Goal: Navigation & Orientation: Find specific page/section

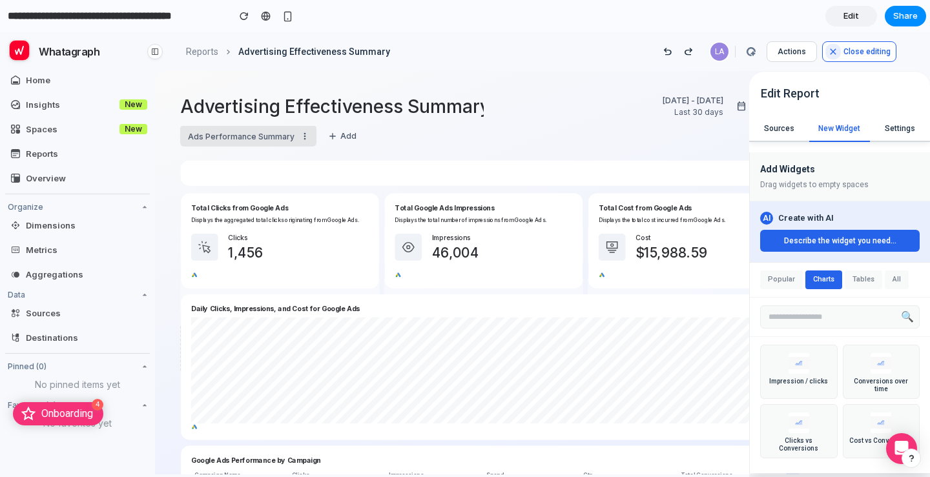
click at [465, 239] on div at bounding box center [465, 239] width 0 height 0
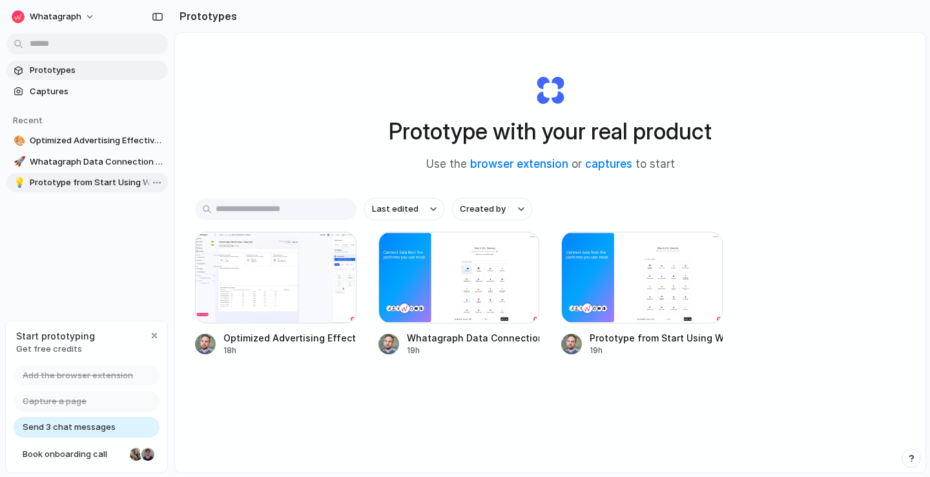
click at [76, 185] on span "Prototype from Start Using Whatagraph v2" at bounding box center [96, 182] width 133 height 13
click at [62, 162] on span "Whatagraph Data Connection Options" at bounding box center [96, 162] width 133 height 13
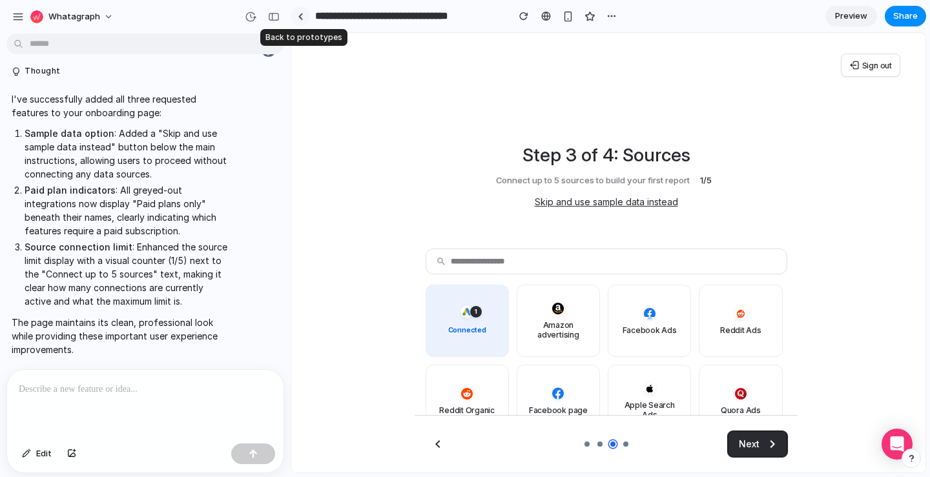
click at [298, 15] on div at bounding box center [301, 16] width 6 height 7
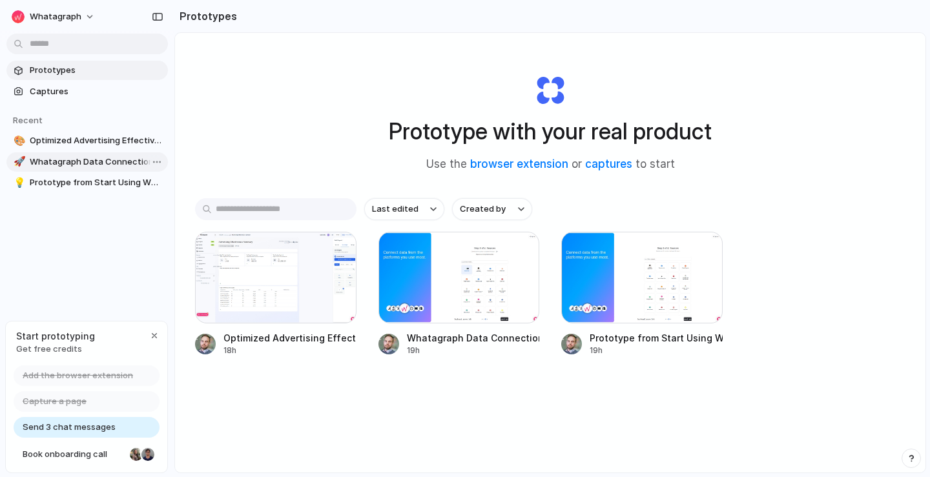
click at [72, 164] on span "Whatagraph Data Connection Options" at bounding box center [96, 162] width 133 height 13
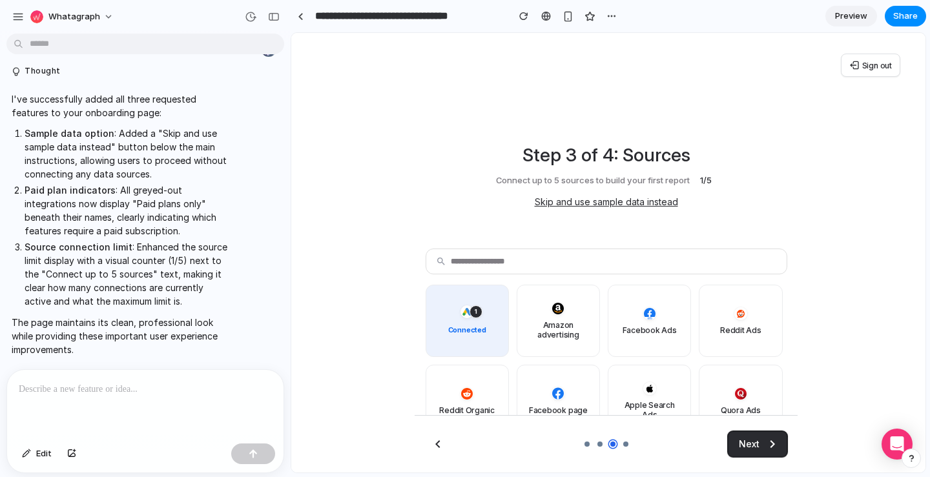
click at [695, 99] on div "Sign out Step 3 of 4: Sources Connect up to 5 sources to build your first repor…" at bounding box center [607, 253] width 620 height 430
click at [269, 22] on button "button" at bounding box center [274, 16] width 21 height 21
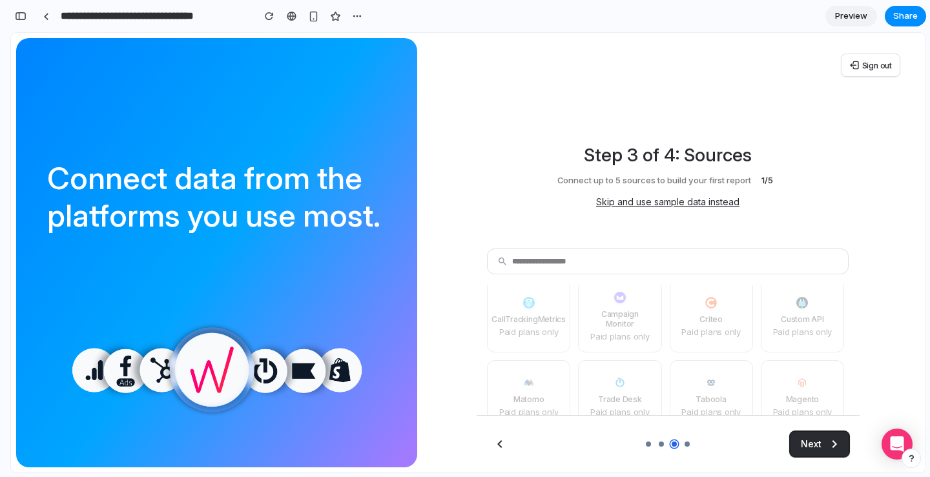
scroll to position [643, 0]
